Goal: Use online tool/utility: Utilize a website feature to perform a specific function

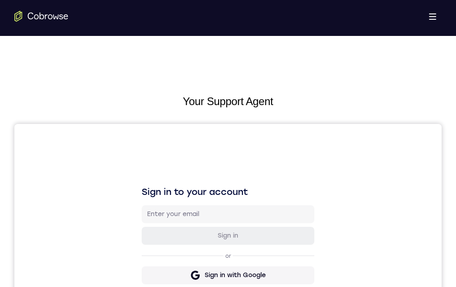
scroll to position [135, 0]
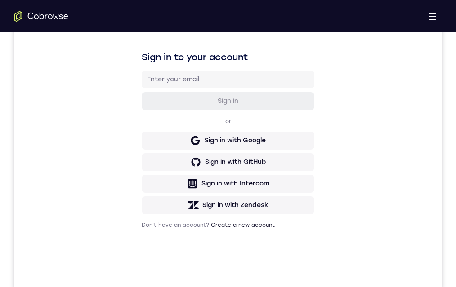
drag, startPoint x: 211, startPoint y: 469, endPoint x: 467, endPoint y: 518, distance: 260.6
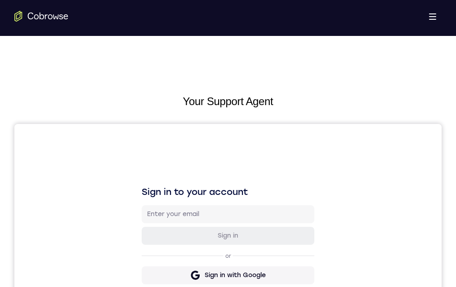
scroll to position [135, 0]
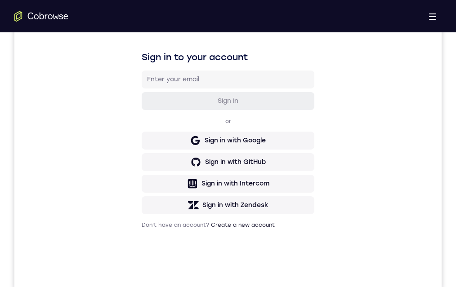
drag, startPoint x: 250, startPoint y: 414, endPoint x: 286, endPoint y: 424, distance: 37.3
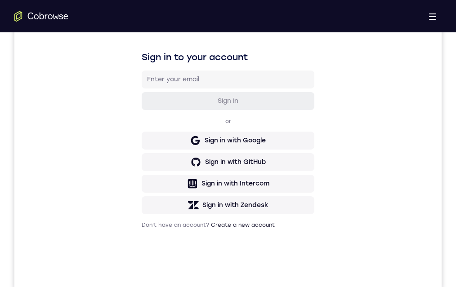
drag, startPoint x: 241, startPoint y: 499, endPoint x: 239, endPoint y: 563, distance: 63.9
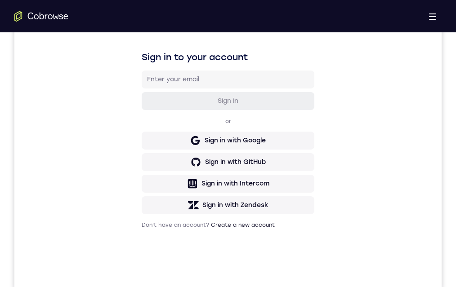
drag, startPoint x: 237, startPoint y: 526, endPoint x: 228, endPoint y: 592, distance: 66.3
drag, startPoint x: 231, startPoint y: 456, endPoint x: 230, endPoint y: 541, distance: 85.0
drag, startPoint x: 234, startPoint y: 478, endPoint x: 236, endPoint y: 541, distance: 63.0
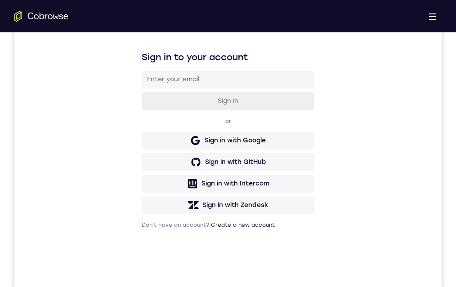
drag, startPoint x: 245, startPoint y: 479, endPoint x: 241, endPoint y: 558, distance: 79.3
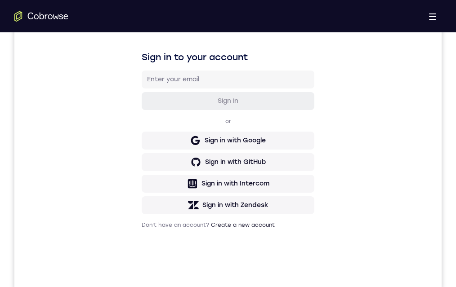
drag, startPoint x: 232, startPoint y: 472, endPoint x: 229, endPoint y: 536, distance: 63.5
drag, startPoint x: 233, startPoint y: 483, endPoint x: 234, endPoint y: 547, distance: 63.9
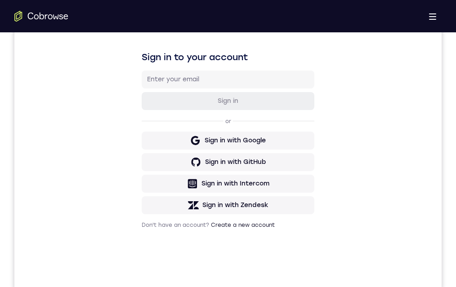
drag, startPoint x: 243, startPoint y: 473, endPoint x: 237, endPoint y: 548, distance: 75.3
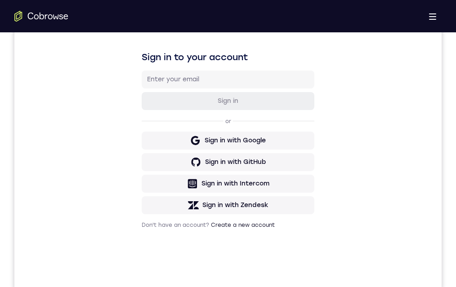
drag, startPoint x: 265, startPoint y: 514, endPoint x: 184, endPoint y: 515, distance: 81.9
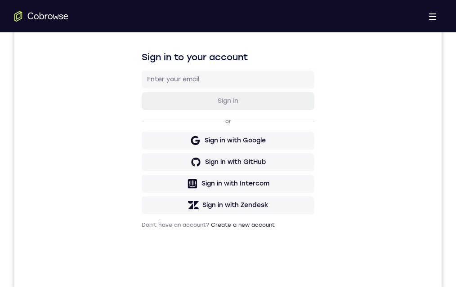
drag, startPoint x: 258, startPoint y: 418, endPoint x: 198, endPoint y: 418, distance: 60.3
drag, startPoint x: 263, startPoint y: 419, endPoint x: 450, endPoint y: 435, distance: 187.4
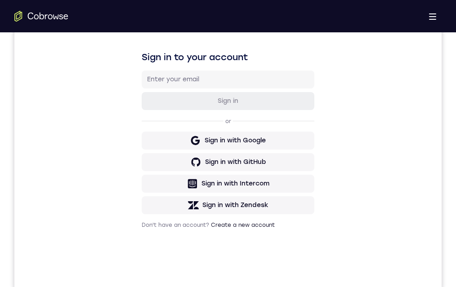
drag, startPoint x: 259, startPoint y: 418, endPoint x: 223, endPoint y: 420, distance: 36.5
drag, startPoint x: 276, startPoint y: 428, endPoint x: 461, endPoint y: 435, distance: 185.4
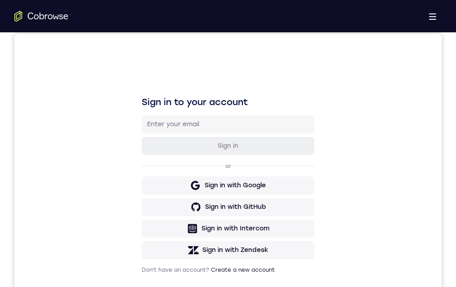
scroll to position [135, 0]
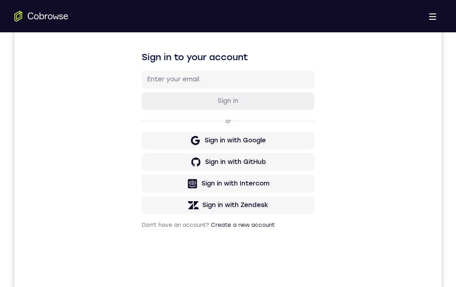
drag, startPoint x: 266, startPoint y: 588, endPoint x: 164, endPoint y: 579, distance: 102.9
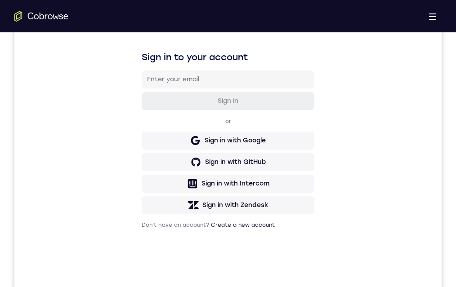
drag, startPoint x: 232, startPoint y: 508, endPoint x: 228, endPoint y: 521, distance: 13.1
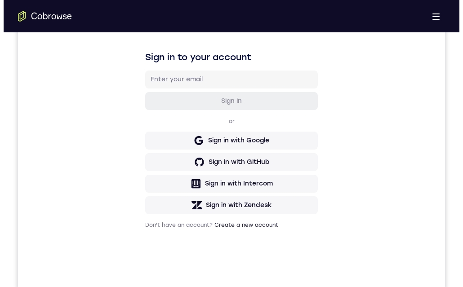
scroll to position [0, 0]
